Goal: Navigation & Orientation: Find specific page/section

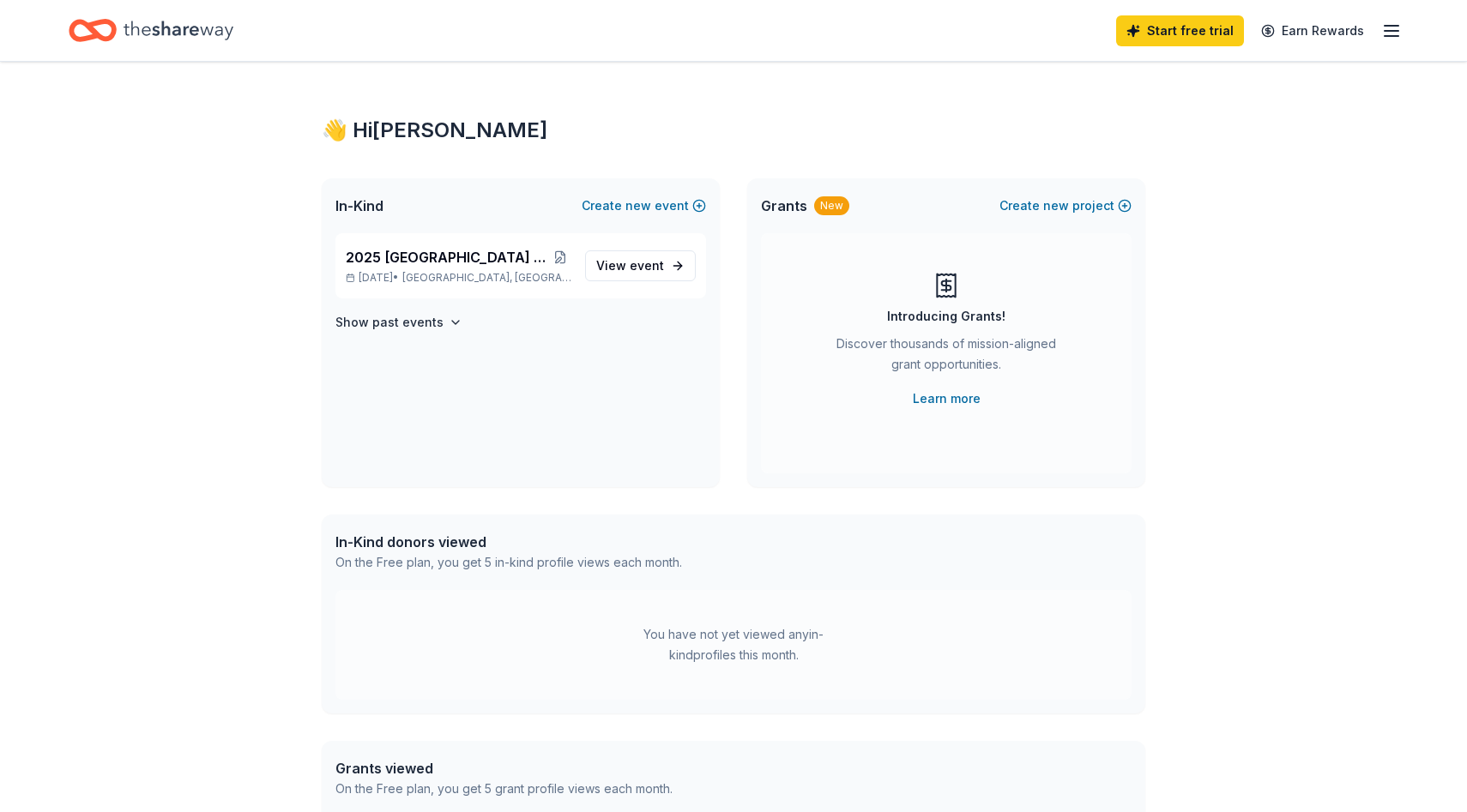
click at [76, 26] on icon "Home" at bounding box center [92, 30] width 48 height 41
click at [1397, 36] on line "button" at bounding box center [1390, 36] width 14 height 0
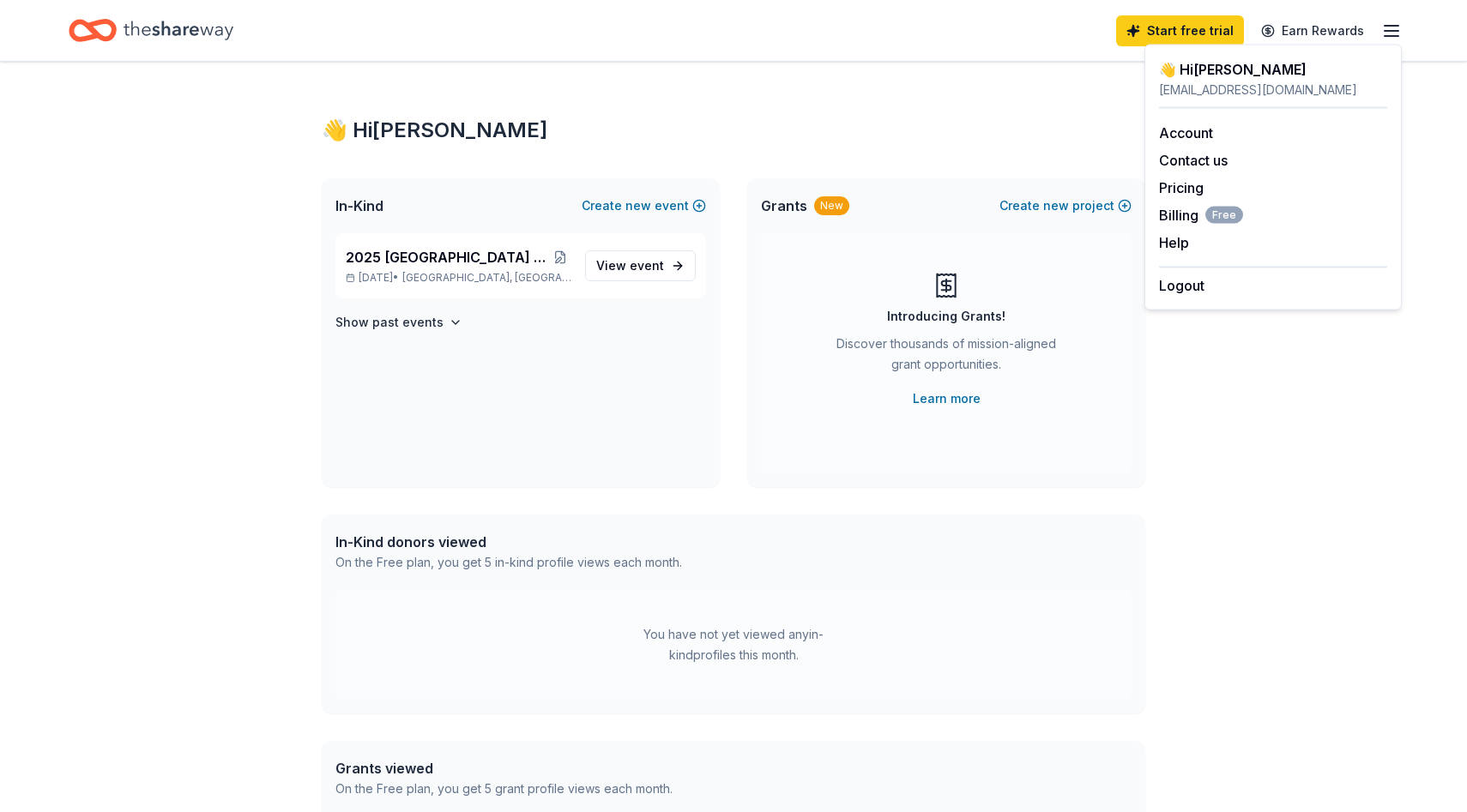
click at [1206, 453] on div "👋 Hi Lori In-Kind Create new event 2025 Westwood High School Band Marchathon Se…" at bounding box center [733, 545] width 1467 height 967
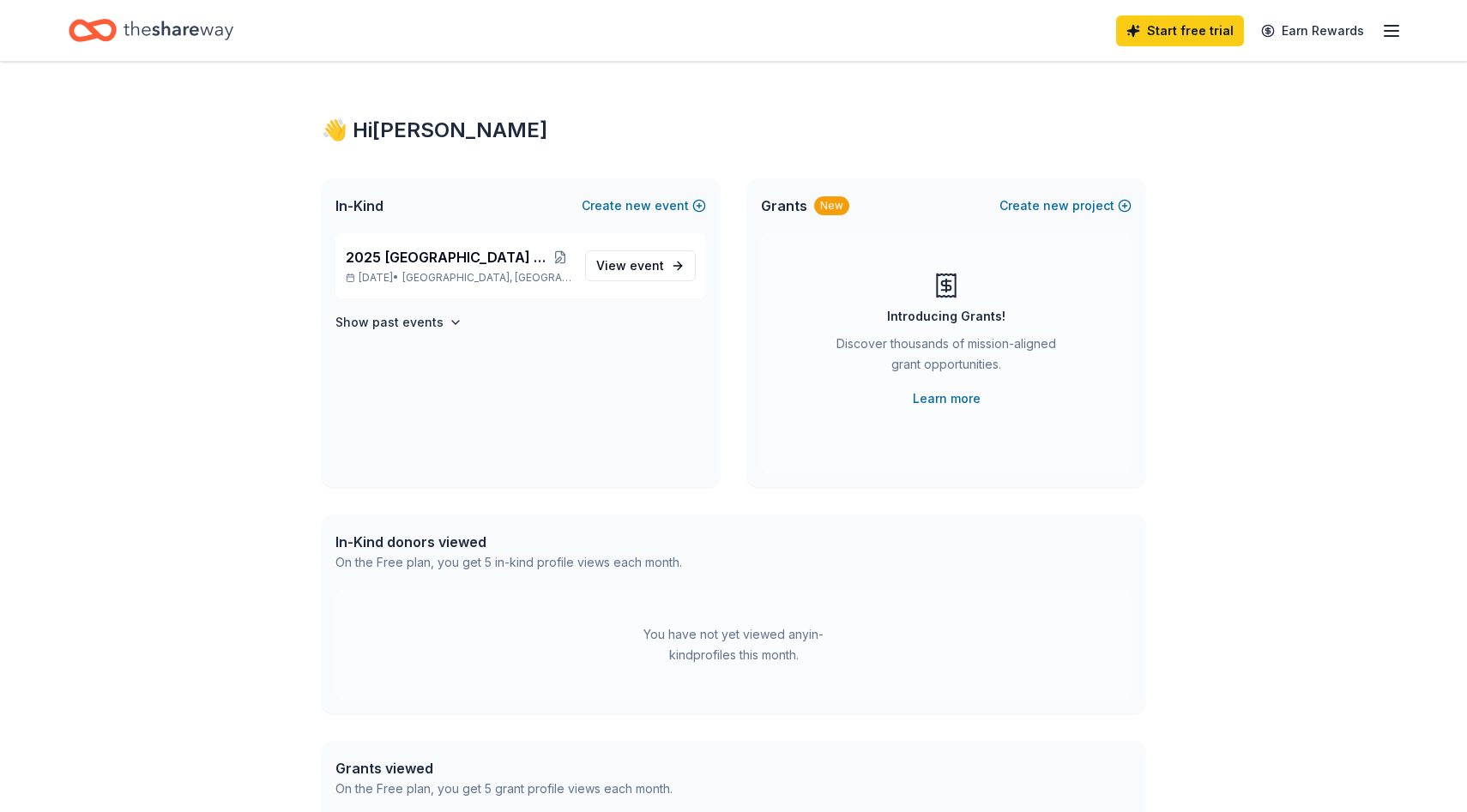
click at [575, 69] on div "👋 Hi Lori In-Kind Create new event 2025 Westwood High School Band Marchathon Se…" at bounding box center [733, 545] width 878 height 967
